Goal: Information Seeking & Learning: Check status

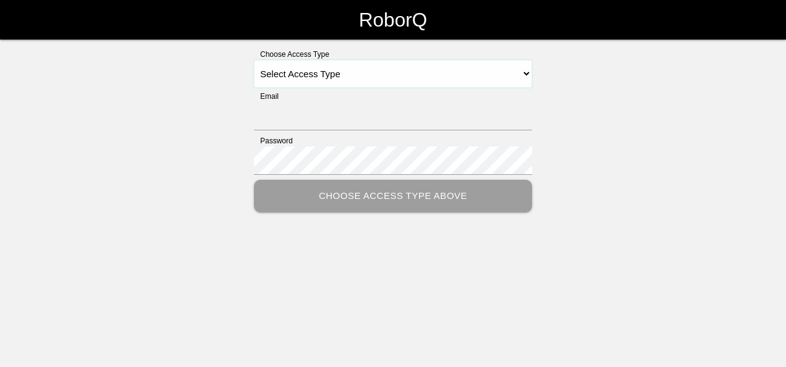
click at [524, 72] on select "Select Access Type Admin Customer Supervisor Worker" at bounding box center [393, 74] width 278 height 28
select select "Customer"
click at [254, 60] on select "Select Access Type Admin Customer Supervisor Worker" at bounding box center [393, 74] width 278 height 28
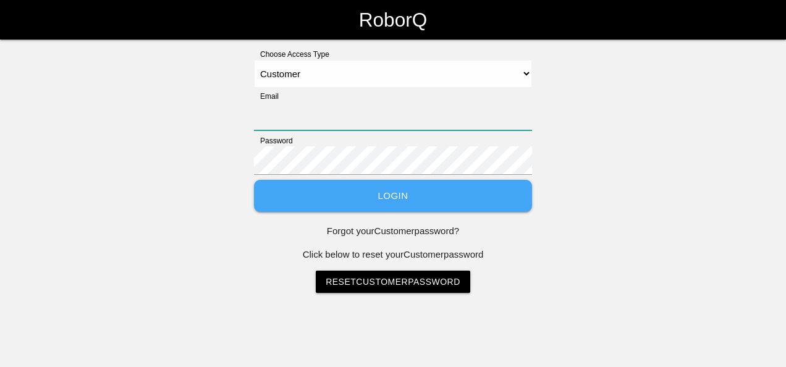
click at [336, 122] on input "Email" at bounding box center [393, 116] width 278 height 28
type input "[EMAIL_ADDRESS][DOMAIN_NAME]"
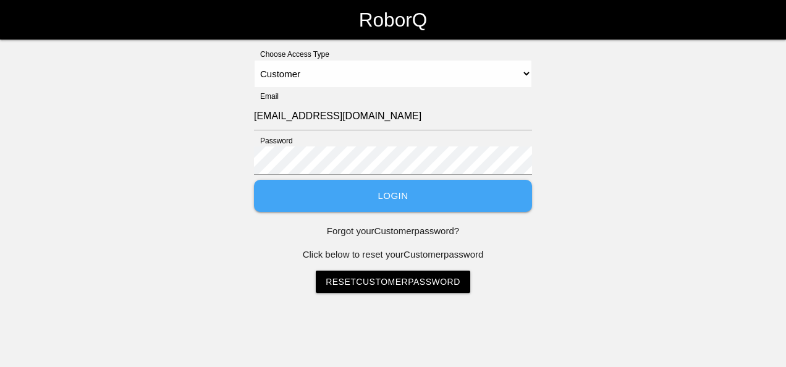
click at [370, 283] on link "Reset Customer Password" at bounding box center [393, 282] width 155 height 22
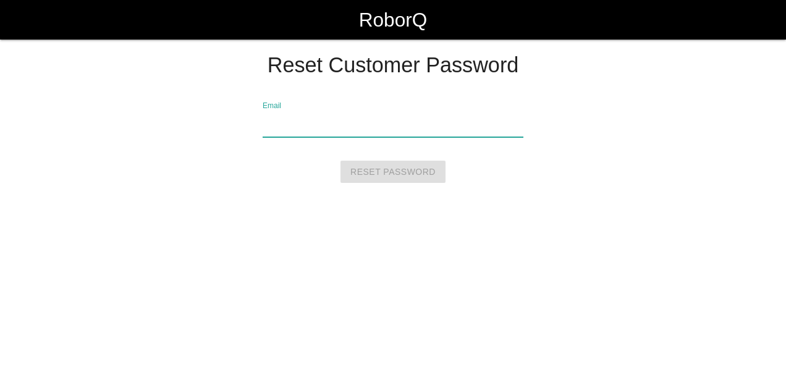
click at [328, 121] on input "Email" at bounding box center [393, 123] width 261 height 28
type input "[EMAIL_ADDRESS][DOMAIN_NAME]"
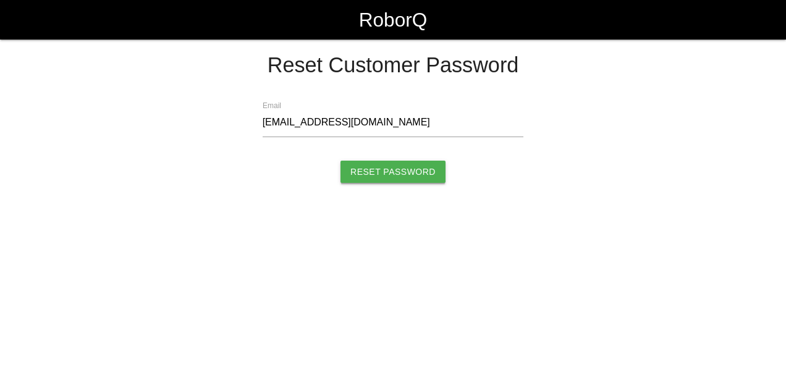
click at [381, 168] on input "Reset Password" at bounding box center [393, 172] width 105 height 22
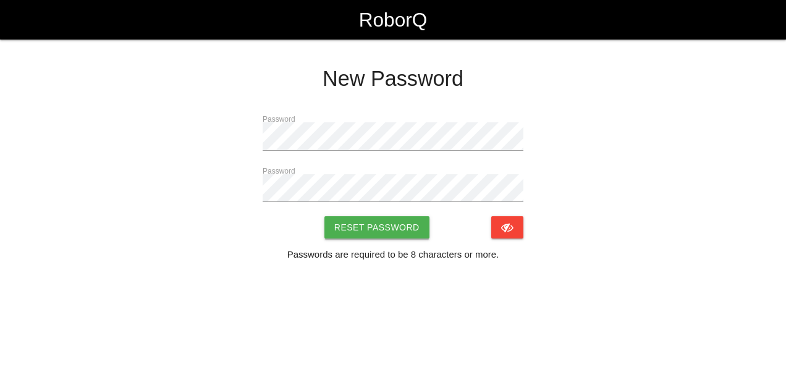
click at [373, 230] on button "Reset Password" at bounding box center [377, 227] width 105 height 22
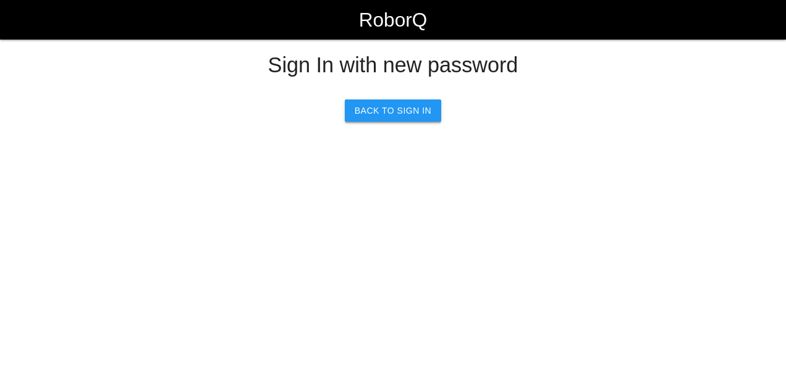
click at [414, 111] on link "Back to Sign In" at bounding box center [393, 111] width 96 height 22
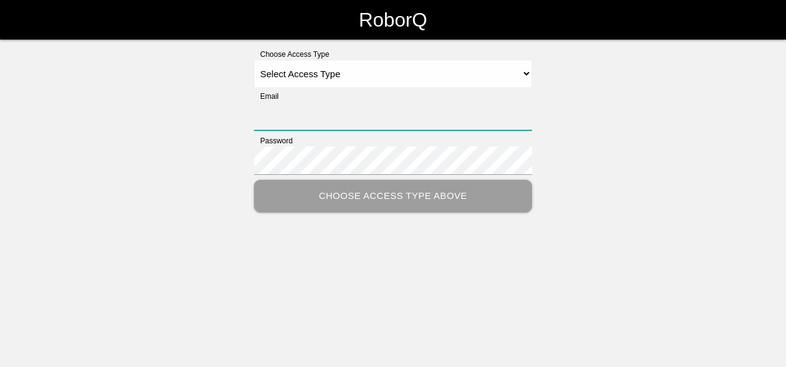
click at [384, 121] on input "Email" at bounding box center [393, 116] width 278 height 28
type input "[EMAIL_ADDRESS][DOMAIN_NAME]"
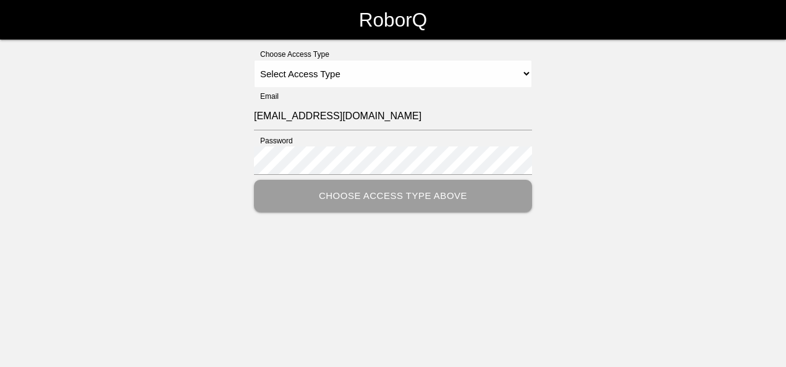
click at [567, 216] on html "RoborQ Choose Access Type Select Access Type Admin Customer Supervisor Worker E…" at bounding box center [393, 137] width 786 height 274
click at [527, 74] on select "Select Access Type Admin Customer Supervisor Worker" at bounding box center [393, 74] width 278 height 28
select select "Customer"
click at [254, 60] on select "Select Access Type Admin Customer Supervisor Worker" at bounding box center [393, 74] width 278 height 28
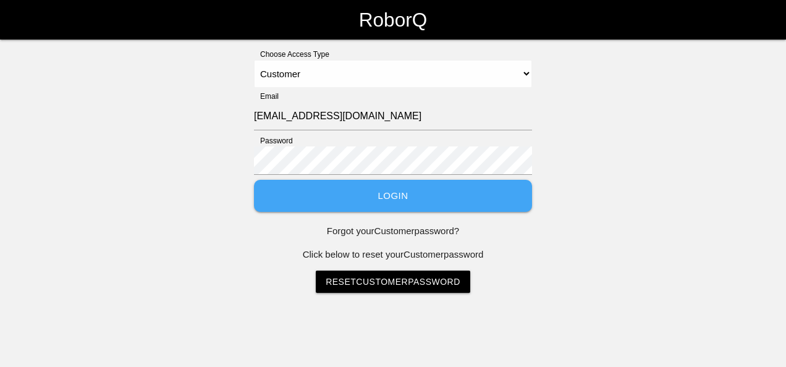
click at [397, 194] on button "Login" at bounding box center [393, 196] width 278 height 33
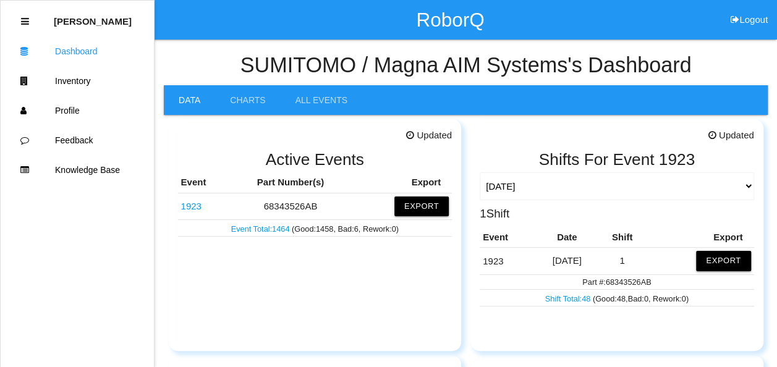
click at [260, 229] on link "Event Total: 1464" at bounding box center [261, 228] width 61 height 9
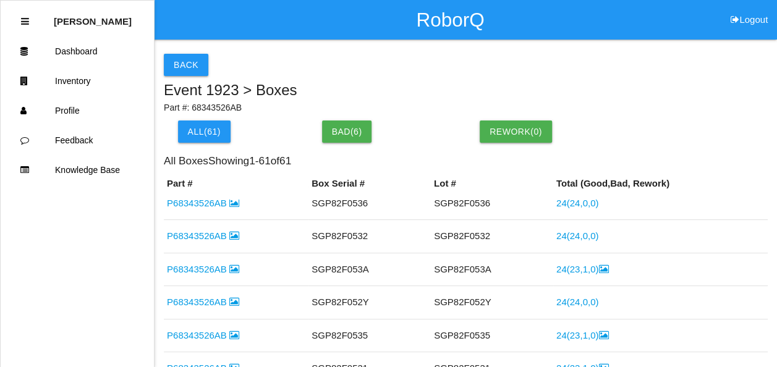
scroll to position [1174, 0]
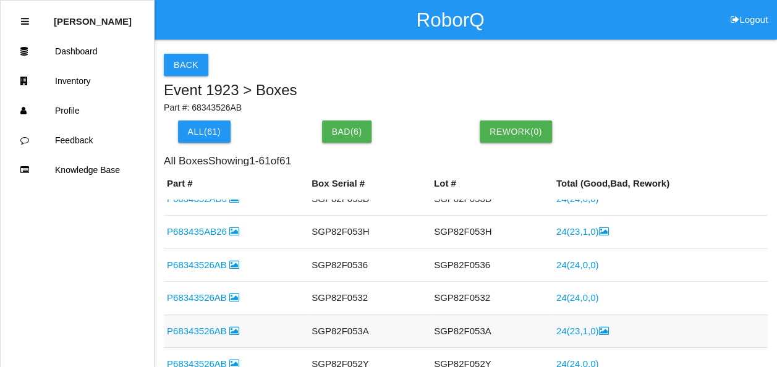
click at [598, 326] on icon at bounding box center [603, 330] width 10 height 9
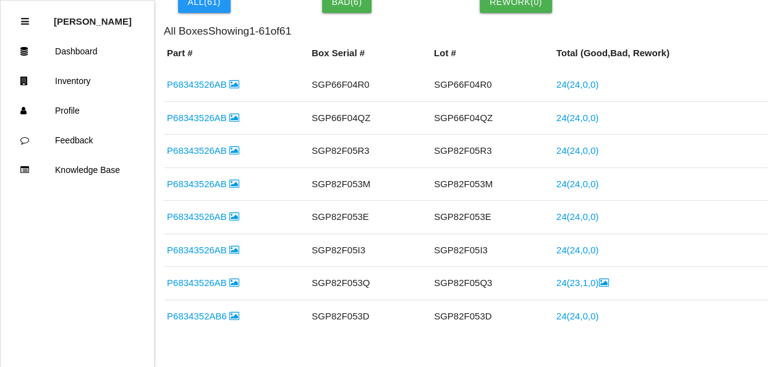
scroll to position [989, 0]
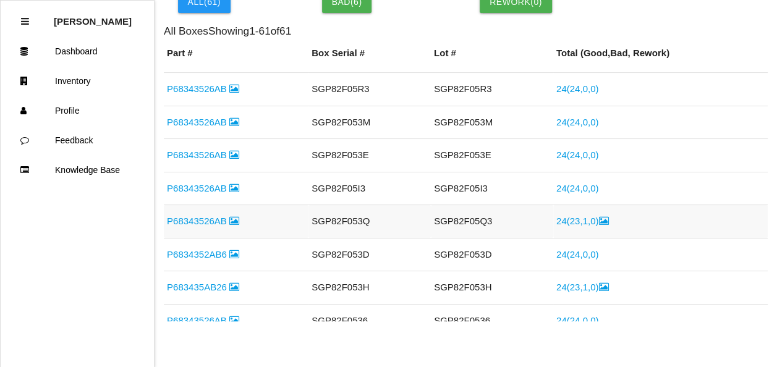
click at [598, 216] on icon at bounding box center [603, 220] width 10 height 9
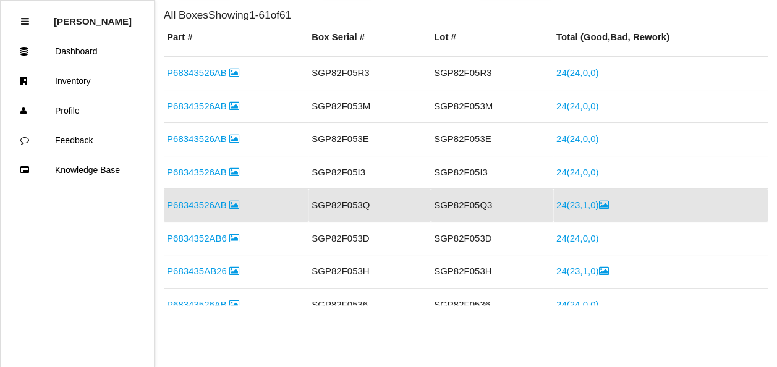
scroll to position [1113, 0]
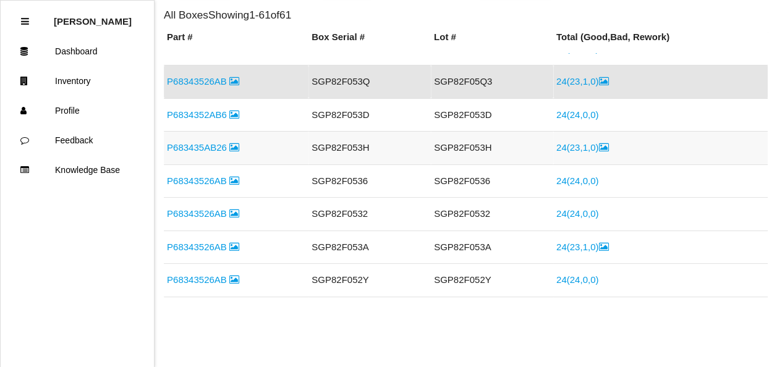
click at [598, 143] on icon at bounding box center [603, 147] width 10 height 9
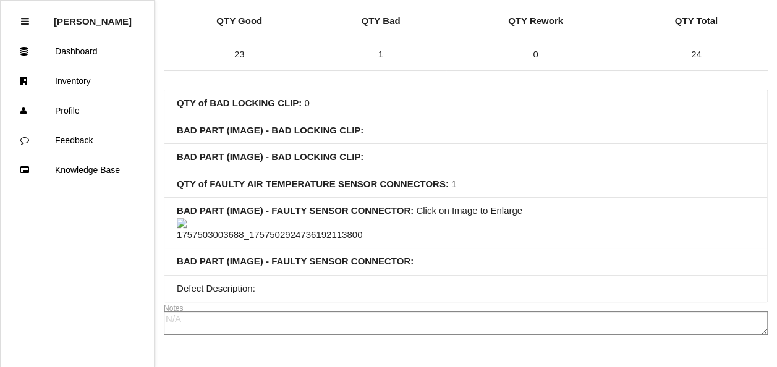
scroll to position [247, 0]
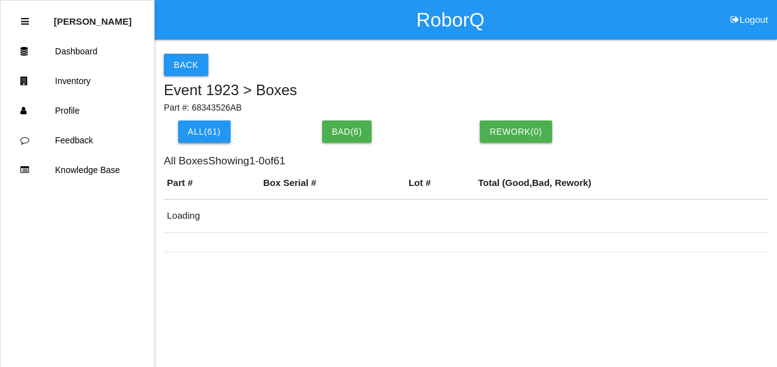
scroll to position [130, 0]
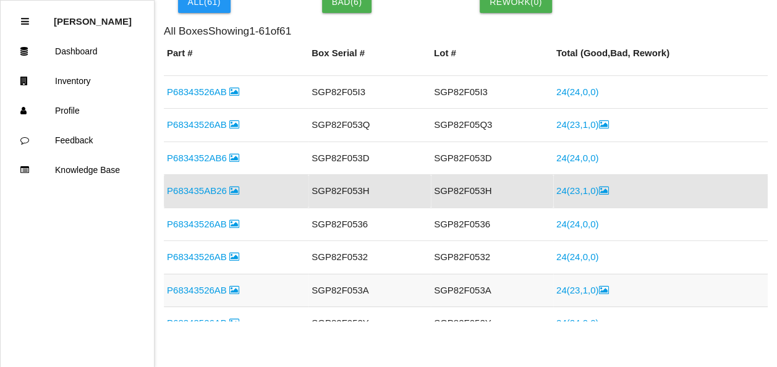
click at [598, 286] on icon at bounding box center [603, 290] width 10 height 9
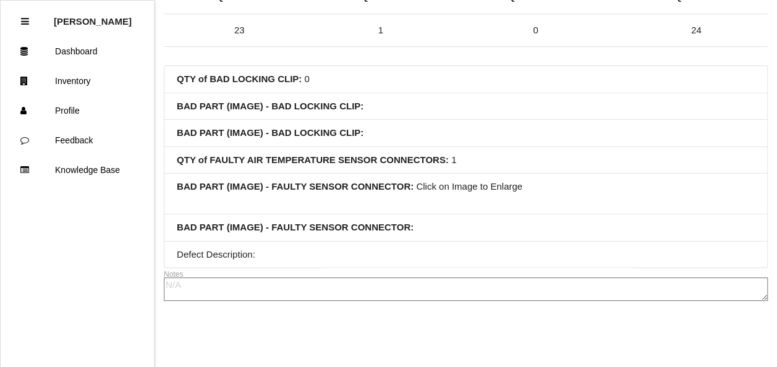
scroll to position [114, 0]
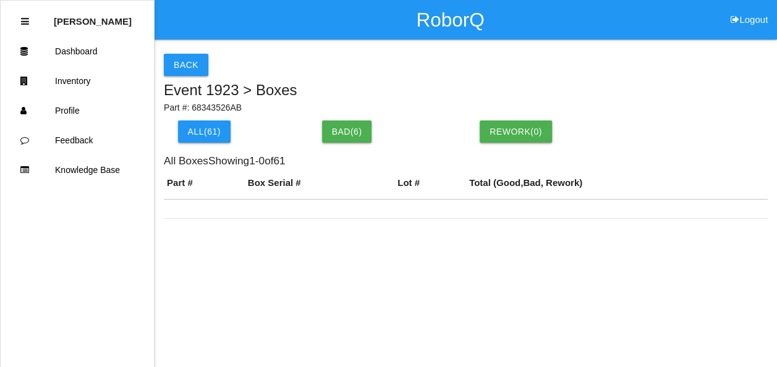
scroll to position [130, 0]
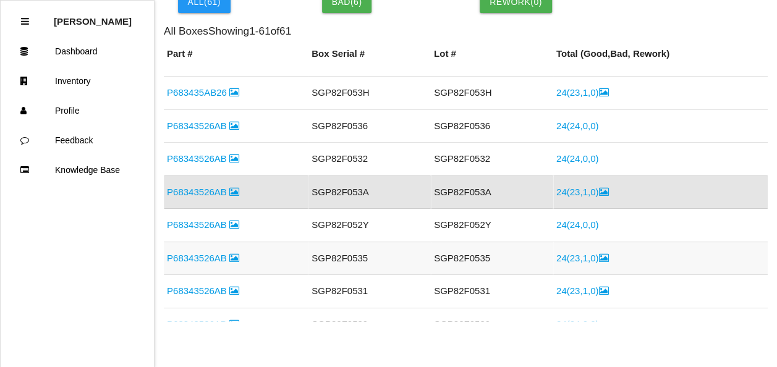
click at [598, 253] on icon at bounding box center [603, 257] width 10 height 9
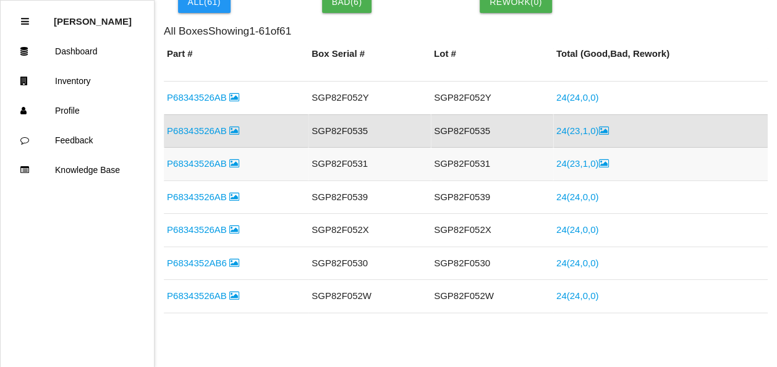
click at [598, 159] on icon at bounding box center [603, 163] width 10 height 9
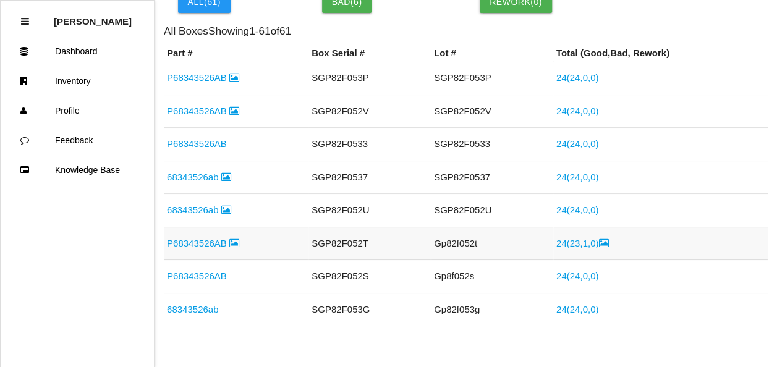
click at [598, 239] on icon at bounding box center [603, 243] width 10 height 9
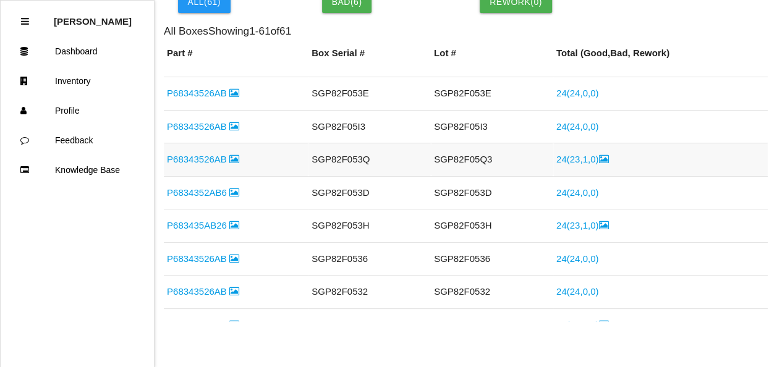
click at [598, 155] on icon at bounding box center [603, 159] width 10 height 9
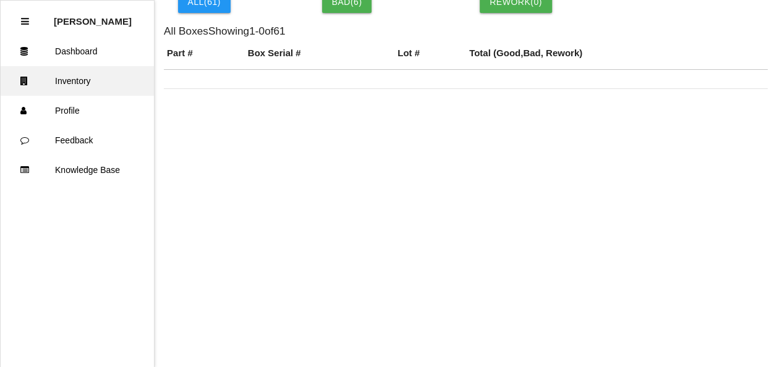
scroll to position [1019, 0]
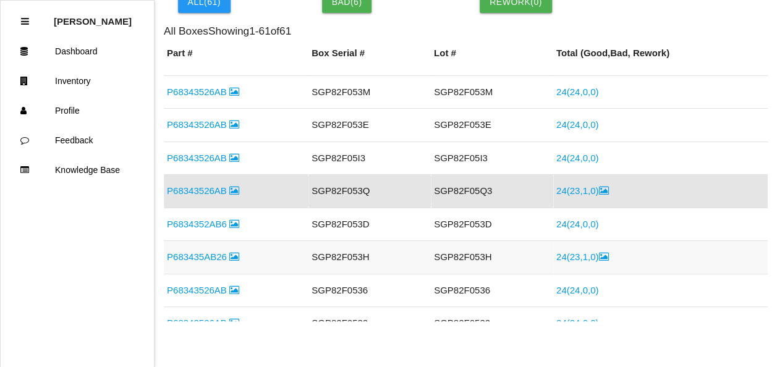
click at [598, 252] on icon at bounding box center [603, 256] width 10 height 9
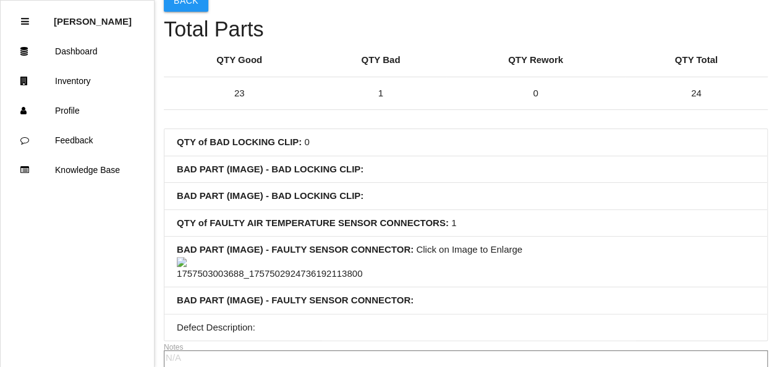
scroll to position [124, 0]
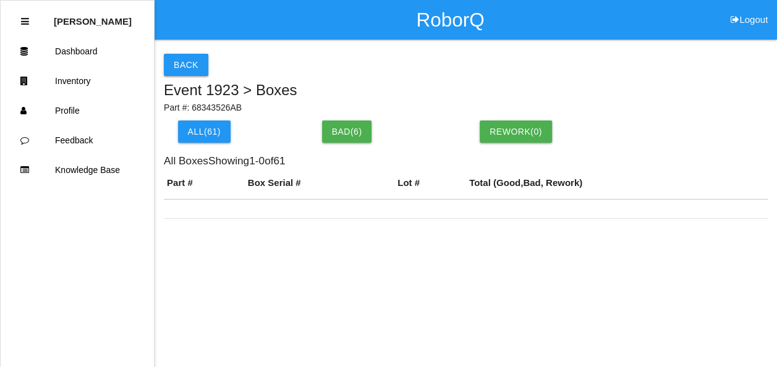
scroll to position [130, 0]
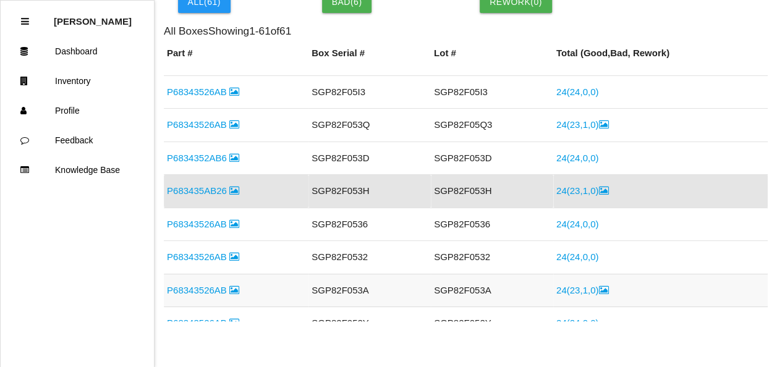
click at [598, 286] on icon at bounding box center [603, 290] width 10 height 9
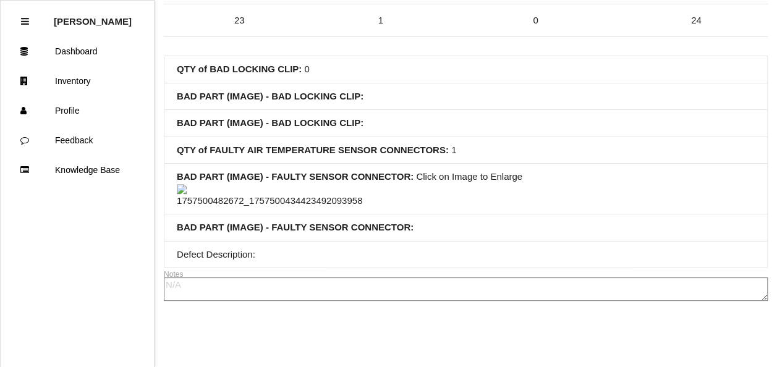
scroll to position [185, 0]
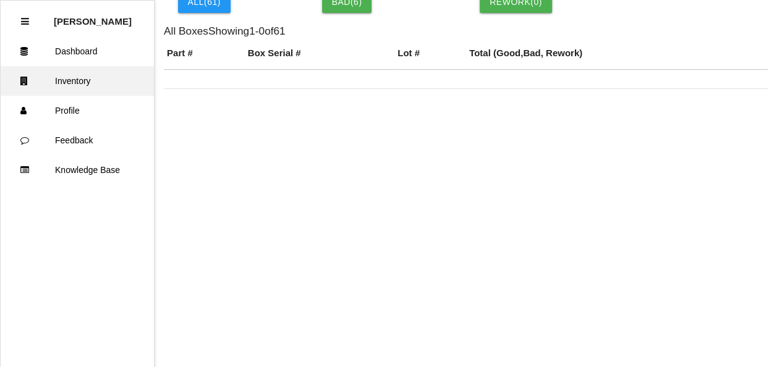
scroll to position [1184, 0]
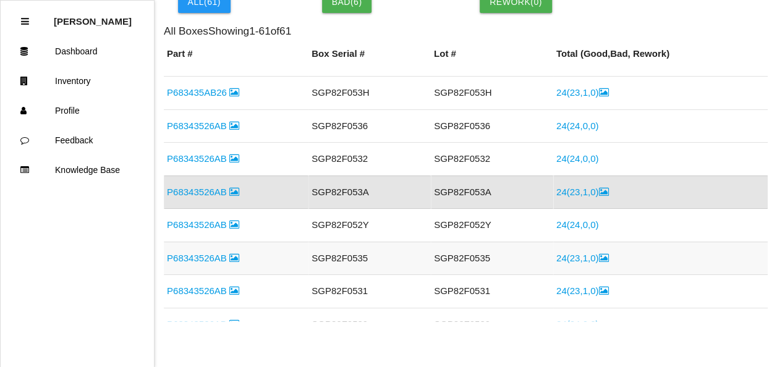
click at [598, 253] on icon at bounding box center [603, 257] width 10 height 9
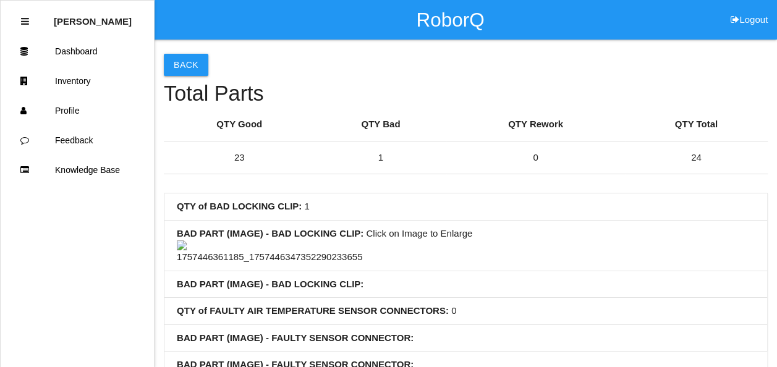
scroll to position [185, 0]
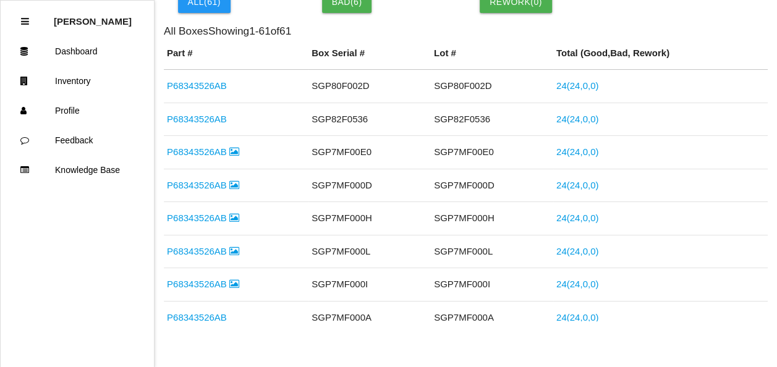
scroll to position [1249, 0]
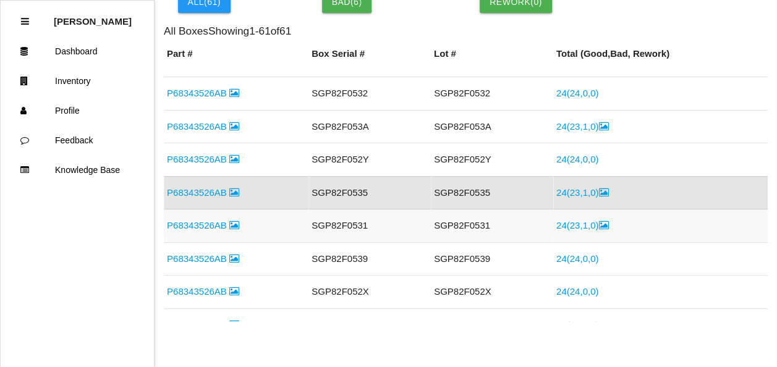
click at [598, 221] on icon at bounding box center [603, 225] width 10 height 9
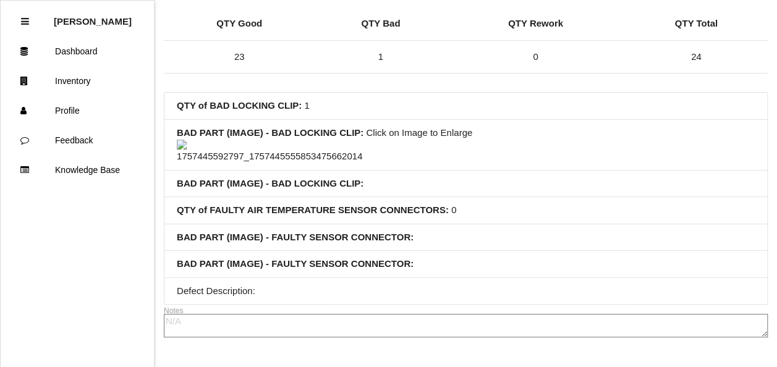
scroll to position [185, 0]
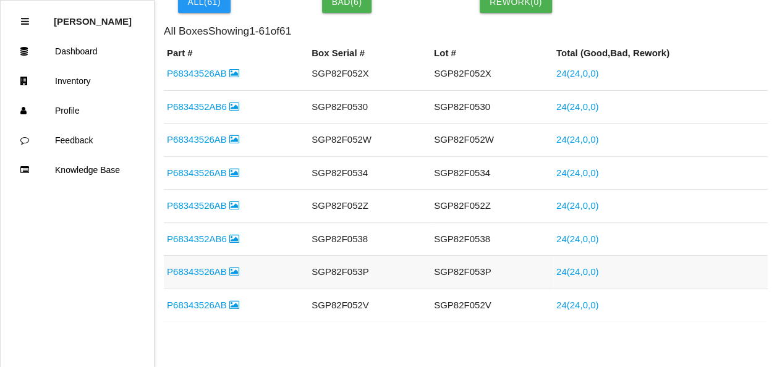
scroll to position [1653, 0]
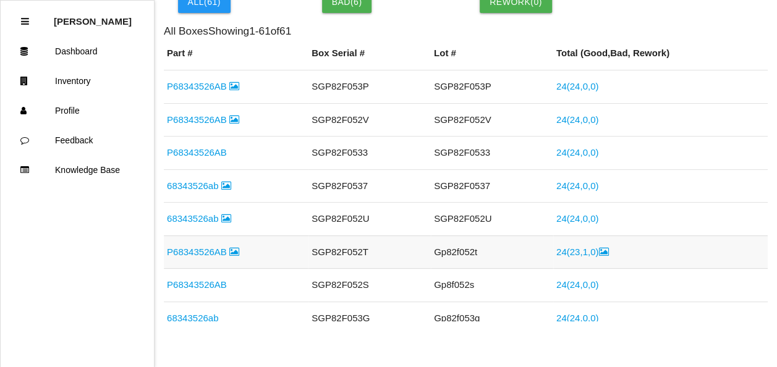
click at [598, 247] on icon at bounding box center [603, 251] width 10 height 9
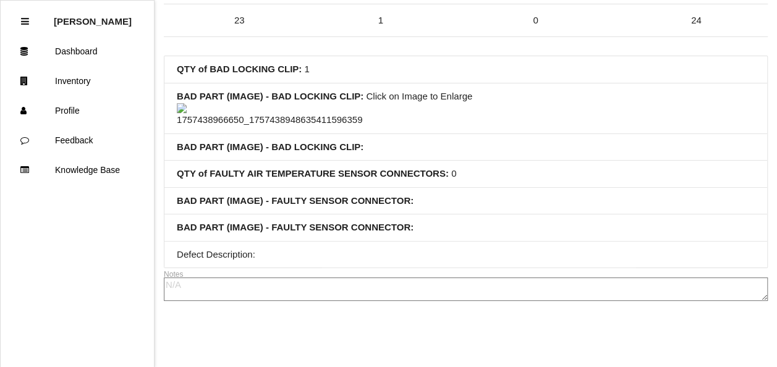
scroll to position [176, 0]
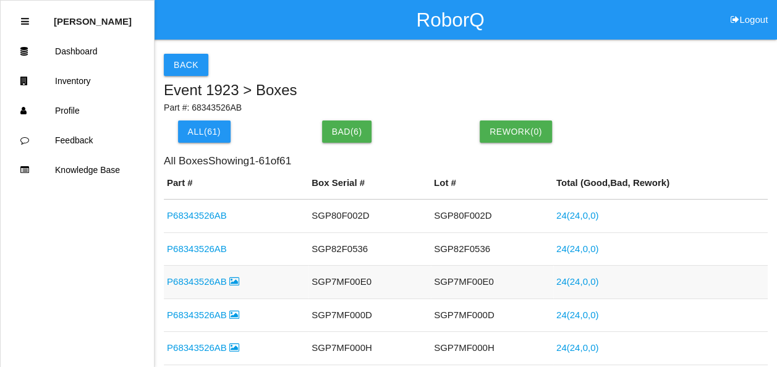
click at [229, 285] on icon at bounding box center [234, 281] width 10 height 9
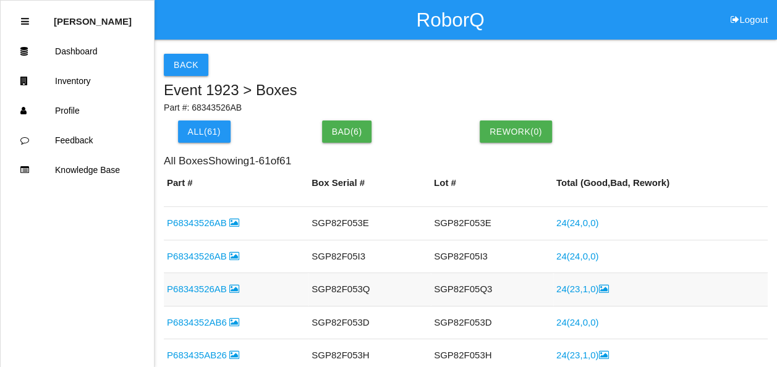
click at [598, 284] on icon at bounding box center [603, 288] width 10 height 9
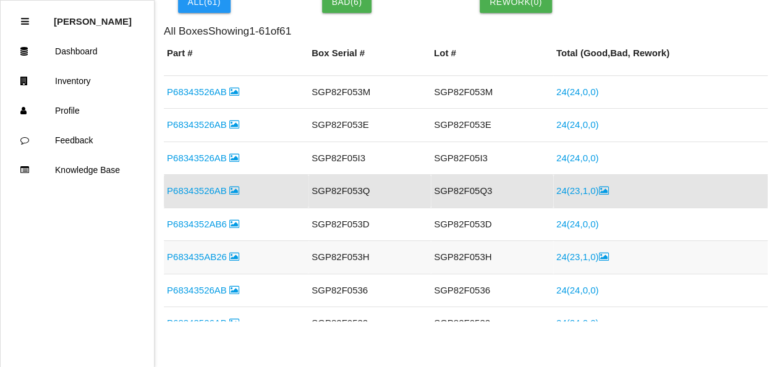
click at [598, 252] on icon at bounding box center [603, 256] width 10 height 9
click at [598, 286] on icon at bounding box center [603, 290] width 10 height 9
click at [598, 253] on icon at bounding box center [603, 257] width 10 height 9
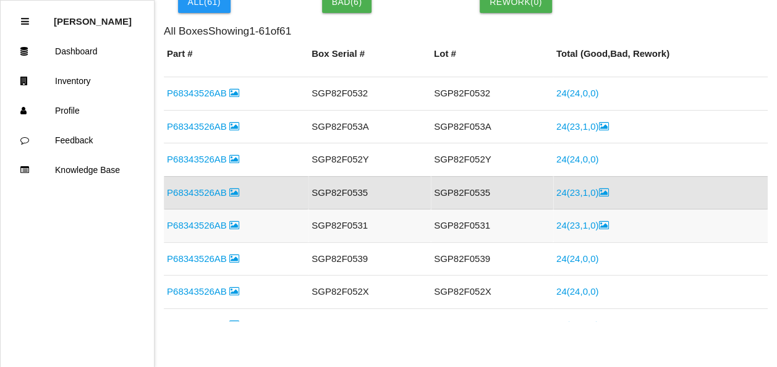
click at [598, 221] on icon at bounding box center [603, 225] width 10 height 9
click at [598, 155] on icon at bounding box center [603, 159] width 10 height 9
click at [595, 216] on td "24 ( 23 , 1 , 0 )" at bounding box center [660, 226] width 214 height 33
click at [598, 221] on icon at bounding box center [603, 225] width 10 height 9
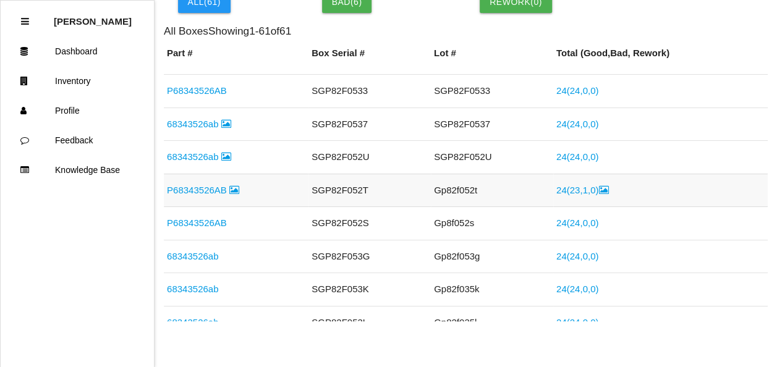
click at [598, 185] on icon at bounding box center [603, 189] width 10 height 9
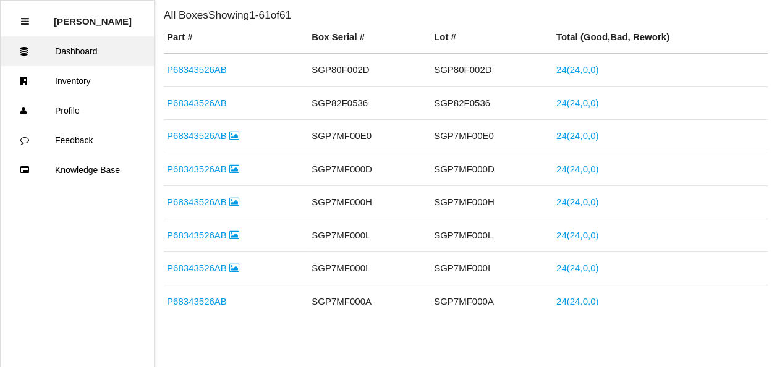
click at [73, 58] on link "Dashboard" at bounding box center [77, 51] width 153 height 30
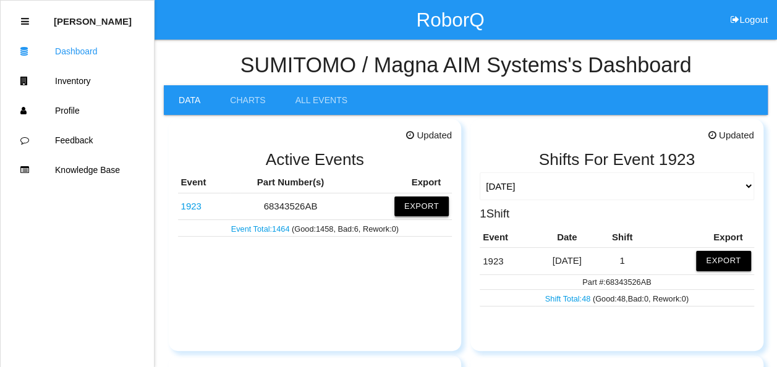
click at [440, 206] on button "Export" at bounding box center [421, 207] width 54 height 20
click at [408, 204] on button "Excel" at bounding box center [410, 207] width 23 height 11
